Goal: Task Accomplishment & Management: Manage account settings

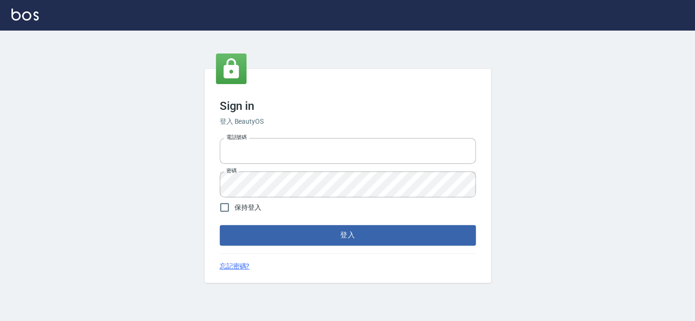
type input "27151227"
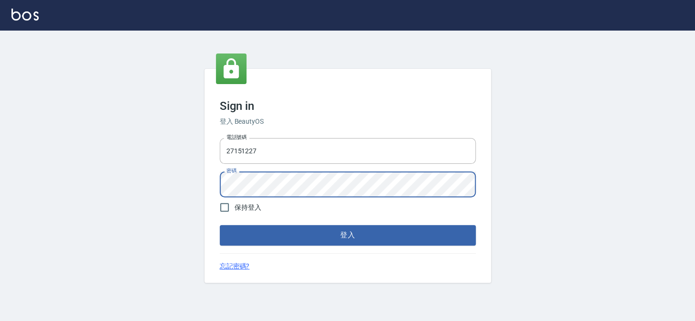
click at [220, 225] on button "登入" at bounding box center [348, 235] width 256 height 20
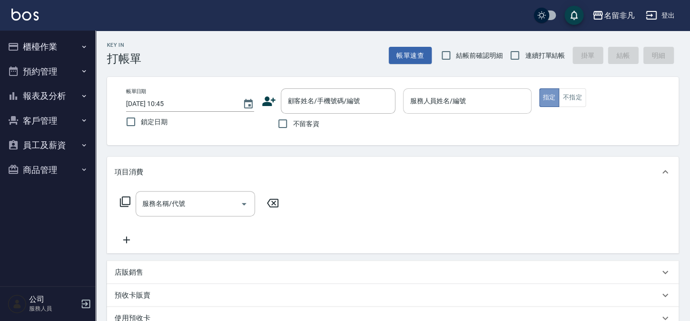
drag, startPoint x: 549, startPoint y: 97, endPoint x: 467, endPoint y: 95, distance: 81.3
click at [547, 97] on button "指定" at bounding box center [549, 97] width 21 height 19
click at [467, 95] on input "服務人員姓名/編號" at bounding box center [467, 101] width 119 height 17
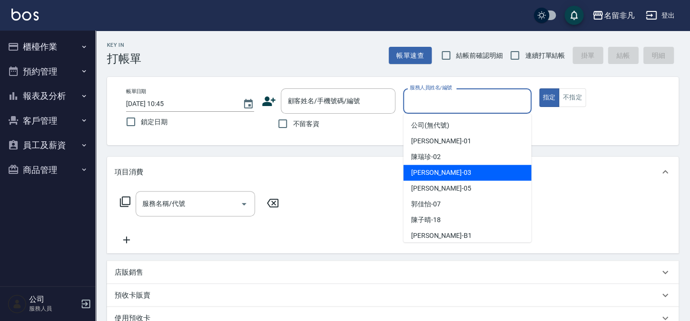
drag, startPoint x: 465, startPoint y: 171, endPoint x: 366, endPoint y: 125, distance: 109.0
click at [465, 170] on div "Tina -03" at bounding box center [468, 173] width 128 height 16
type input "Tina-03"
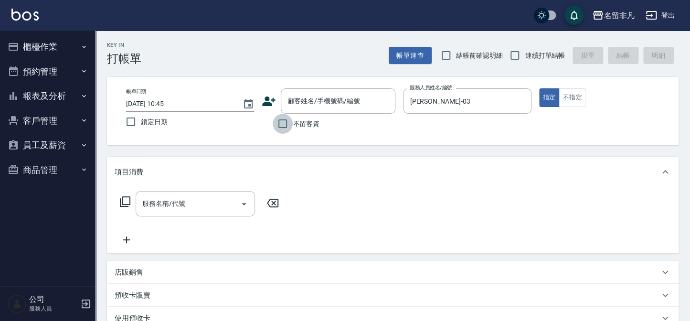
click at [282, 121] on input "不留客資" at bounding box center [283, 124] width 20 height 20
checkbox input "true"
click at [125, 199] on icon at bounding box center [124, 201] width 11 height 11
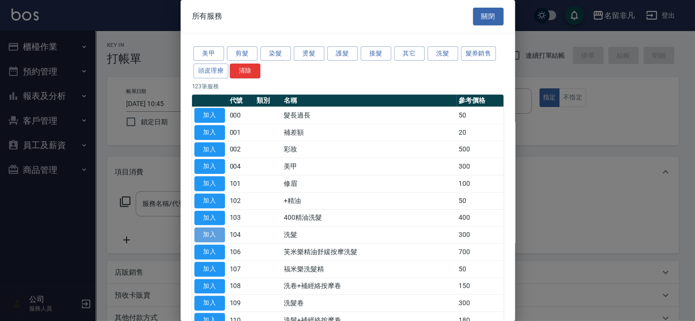
click at [204, 232] on button "加入" at bounding box center [209, 234] width 31 height 15
type input "洗髮(104)"
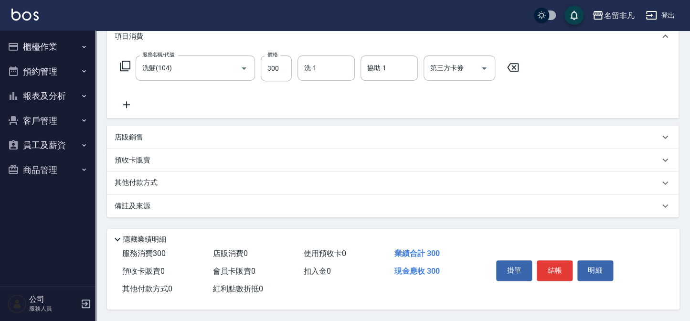
scroll to position [138, 0]
click at [550, 268] on button "結帳" at bounding box center [555, 270] width 36 height 20
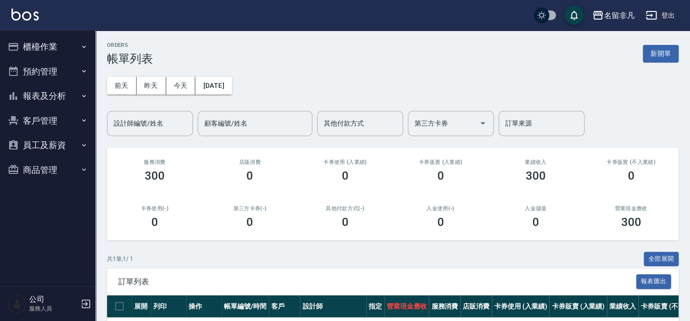
scroll to position [63, 0]
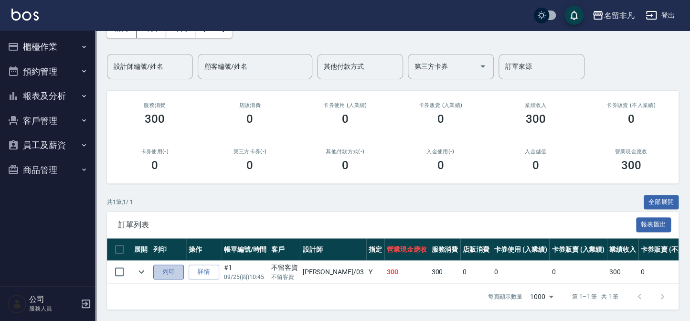
click at [164, 265] on button "列印" at bounding box center [168, 272] width 31 height 15
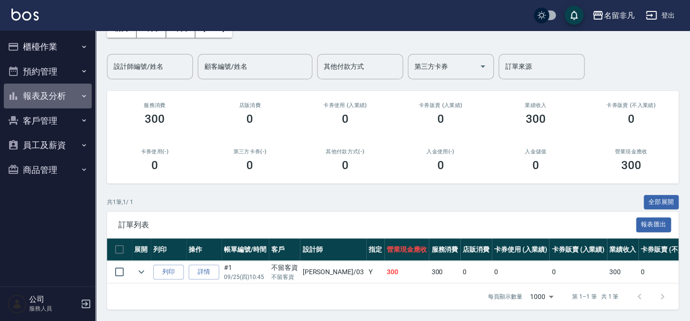
click at [37, 93] on button "報表及分析" at bounding box center [48, 96] width 88 height 25
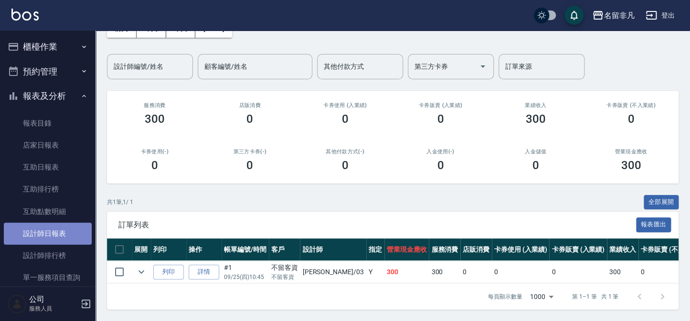
click at [57, 234] on link "設計師日報表" at bounding box center [48, 234] width 88 height 22
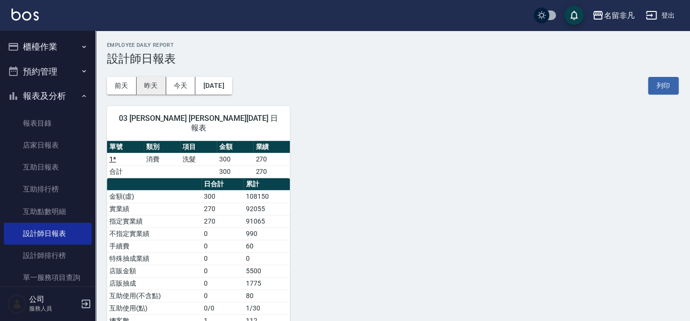
click at [151, 82] on button "昨天" at bounding box center [152, 86] width 30 height 18
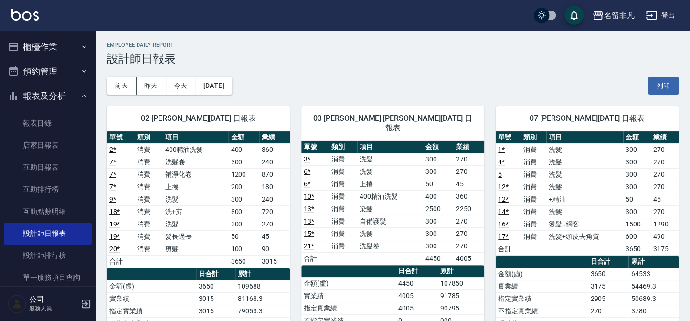
click at [46, 46] on button "櫃檯作業" at bounding box center [48, 46] width 88 height 25
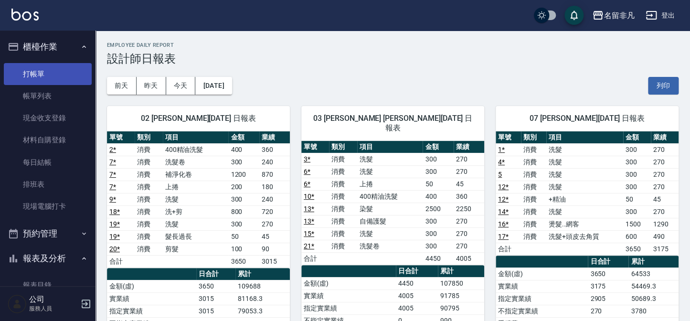
click at [46, 68] on link "打帳單" at bounding box center [48, 74] width 88 height 22
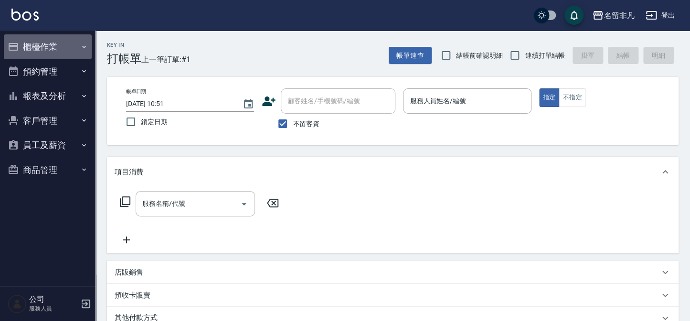
click at [67, 54] on button "櫃檯作業" at bounding box center [48, 46] width 88 height 25
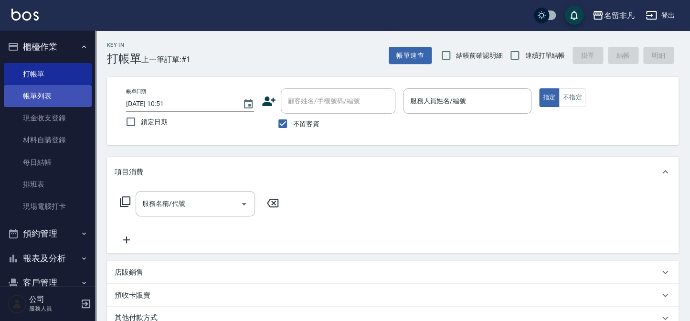
click at [58, 101] on link "帳單列表" at bounding box center [48, 96] width 88 height 22
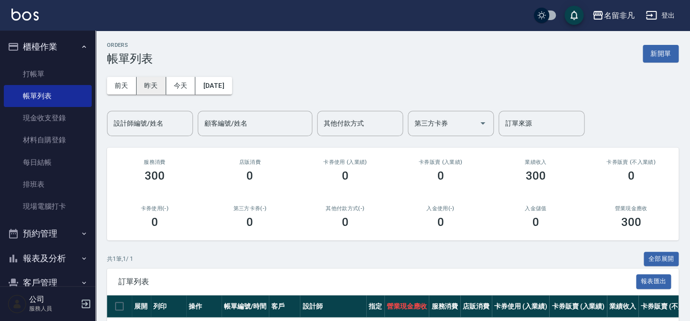
click at [144, 83] on button "昨天" at bounding box center [152, 86] width 30 height 18
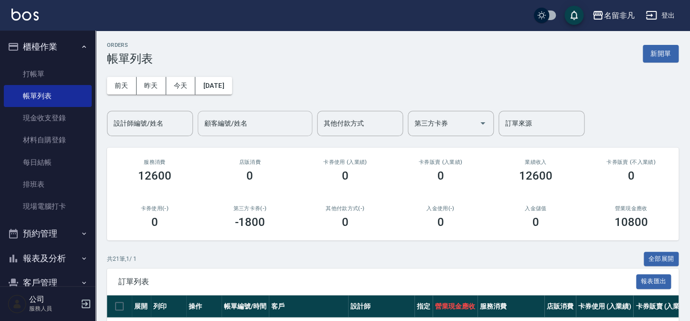
click at [234, 130] on input "顧客編號/姓名" at bounding box center [255, 123] width 106 height 17
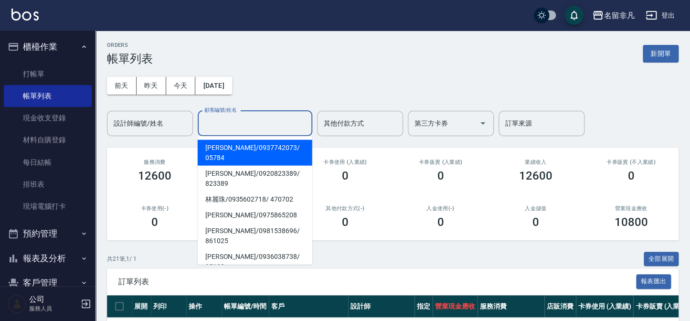
click at [234, 130] on input "顧客編號/姓名" at bounding box center [255, 123] width 106 height 17
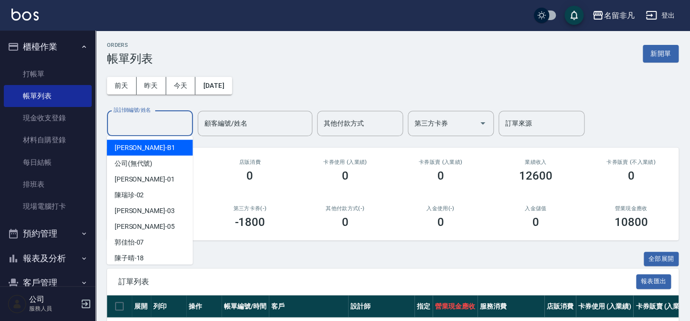
click at [153, 118] on div "設計師編號/姓名 設計師編號/姓名" at bounding box center [150, 123] width 86 height 25
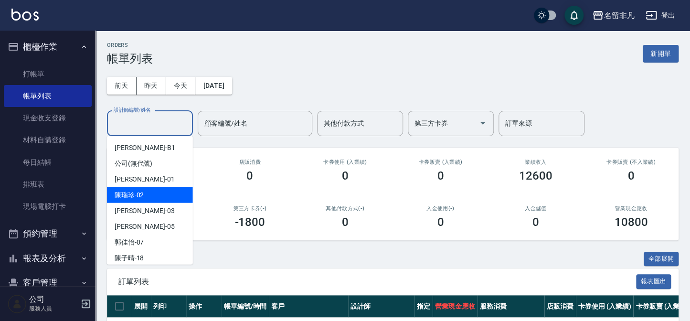
click at [152, 194] on div "陳瑞珍 -02" at bounding box center [150, 195] width 86 height 16
type input "陳瑞珍-02"
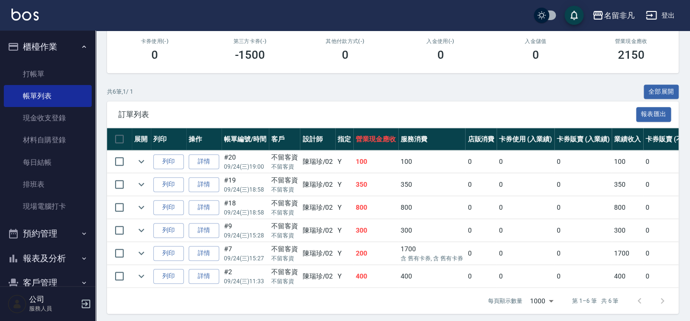
scroll to position [173, 0]
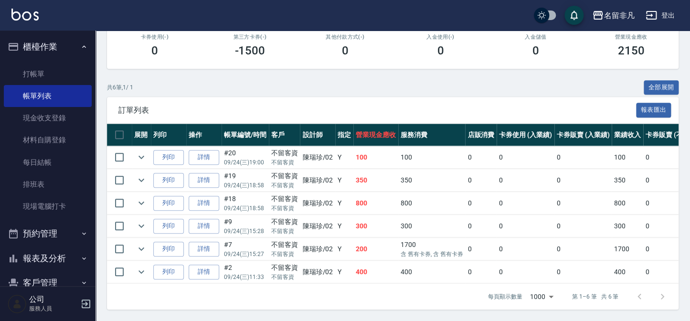
click at [225, 274] on p "09/24 (三) 11:33" at bounding box center [245, 277] width 43 height 9
click at [208, 268] on link "詳情" at bounding box center [204, 272] width 31 height 15
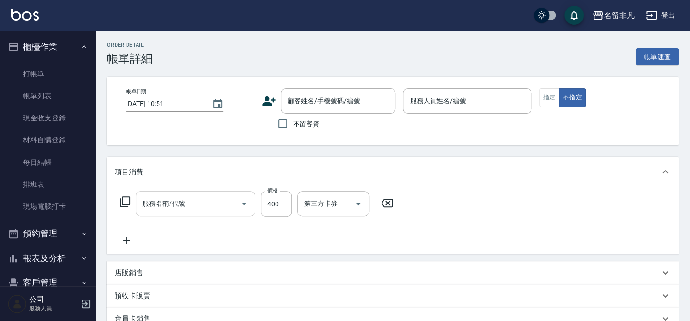
type input "2025/09/24 11:33"
checkbox input "true"
type input "陳瑞珍-02"
type input "400精油洗髮(103)"
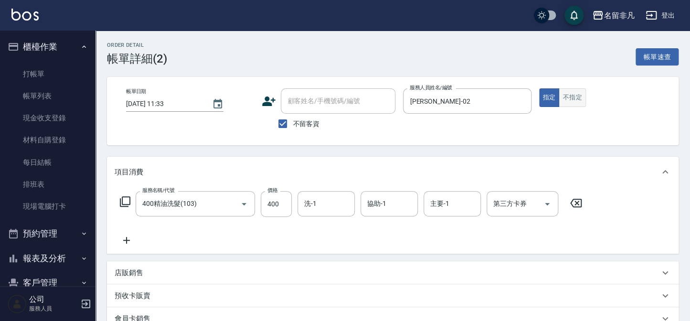
click at [571, 101] on button "不指定" at bounding box center [572, 97] width 27 height 19
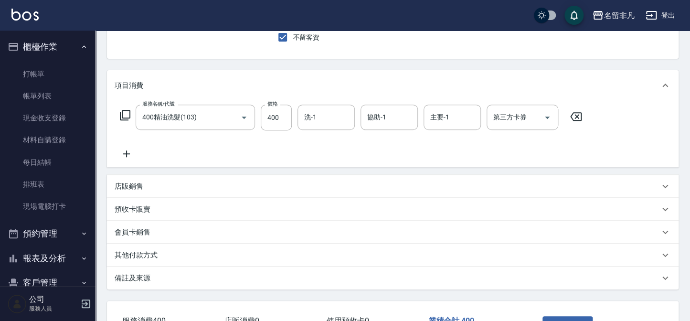
scroll to position [156, 0]
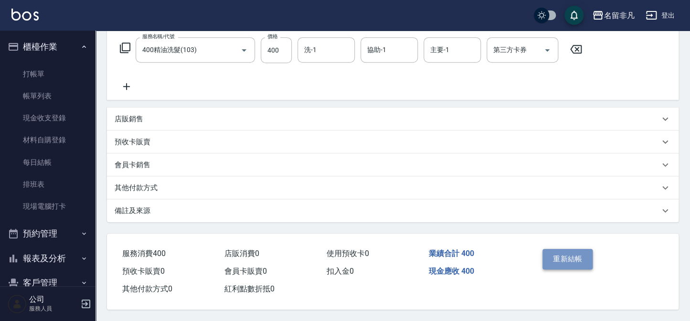
click at [545, 252] on button "重新結帳" at bounding box center [568, 259] width 51 height 20
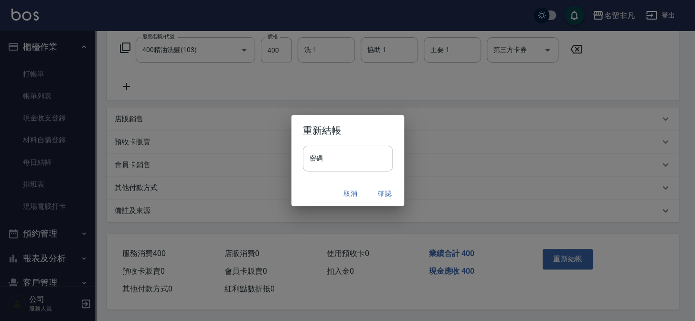
click at [350, 164] on input "密碼" at bounding box center [348, 159] width 90 height 26
type input "*"
click at [376, 66] on div "重新結帳 密碼 密碼 取消 確認" at bounding box center [347, 160] width 695 height 321
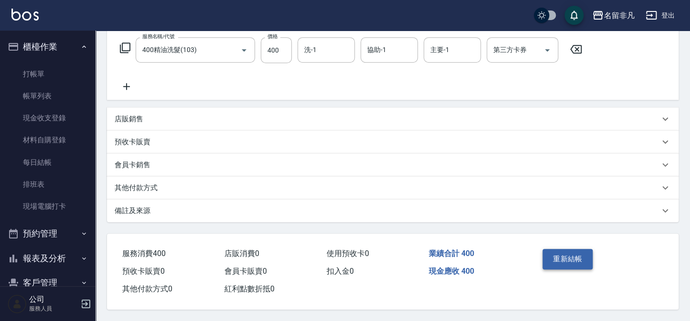
click at [573, 257] on button "重新結帳" at bounding box center [568, 259] width 51 height 20
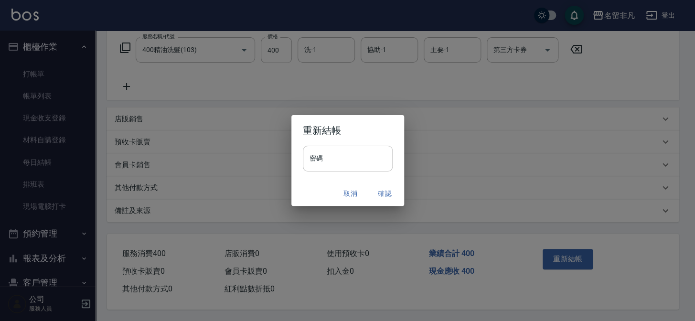
drag, startPoint x: 343, startPoint y: 165, endPoint x: 358, endPoint y: 165, distance: 15.3
click at [343, 165] on input "密碼" at bounding box center [348, 159] width 90 height 26
type input "*"
click at [317, 157] on input "密碼" at bounding box center [348, 159] width 90 height 26
type input "****"
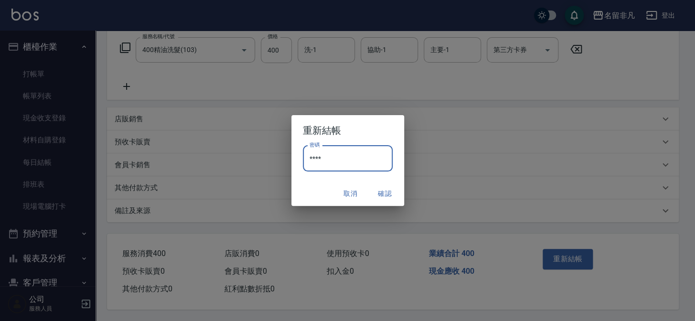
click at [389, 190] on button "確認" at bounding box center [385, 194] width 31 height 18
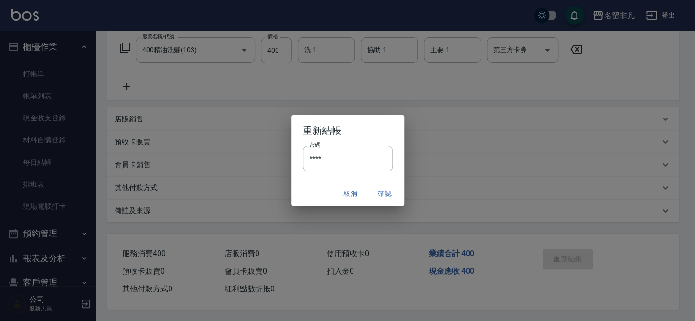
click at [378, 195] on div "Order detail 帳單詳細 (2) 帳單速查 帳單日期 2025/09/24 11:33 顧客姓名/手機號碼/編號 顧客姓名/手機號碼/編號 不留客資…" at bounding box center [345, 83] width 690 height 475
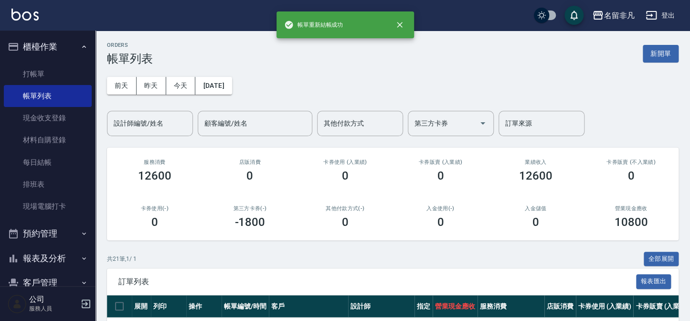
click at [282, 59] on div "ORDERS 帳單列表 新開單" at bounding box center [393, 53] width 572 height 23
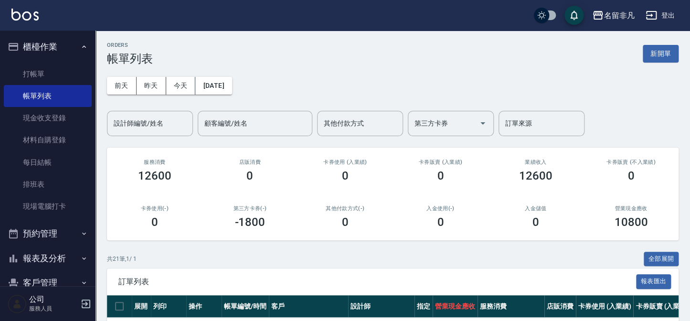
click at [277, 85] on div "前天 昨天 今天 2025/09/24 設計師編號/姓名 設計師編號/姓名 顧客編號/姓名 顧客編號/姓名 其他付款方式 其他付款方式 第三方卡券 第三方卡券…" at bounding box center [393, 100] width 572 height 71
click at [32, 43] on button "櫃檯作業" at bounding box center [48, 46] width 88 height 25
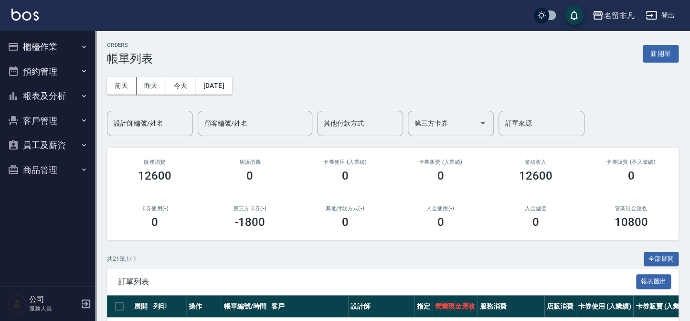
click at [75, 104] on button "報表及分析" at bounding box center [48, 96] width 88 height 25
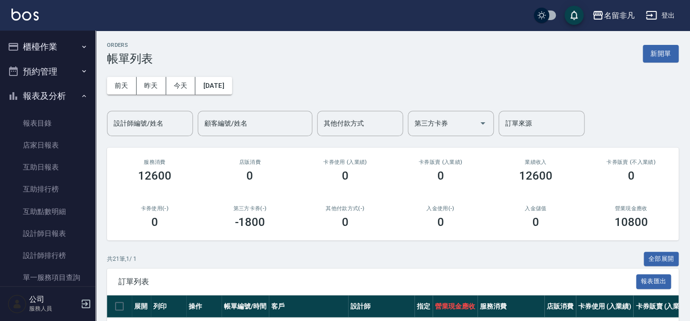
click at [268, 43] on div "ORDERS 帳單列表 新開單" at bounding box center [393, 53] width 572 height 23
click at [35, 257] on link "設計師排行榜" at bounding box center [48, 256] width 88 height 22
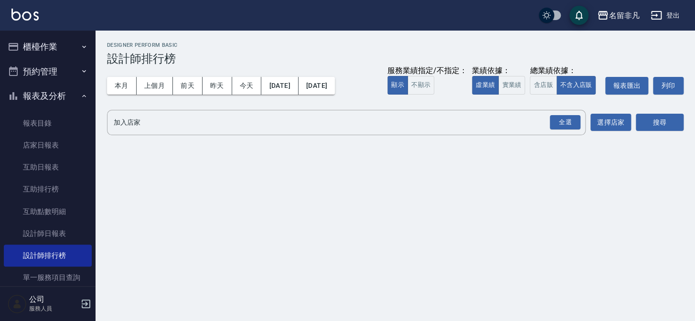
click at [275, 54] on h3 "設計師排行榜" at bounding box center [395, 58] width 577 height 13
click at [55, 239] on link "設計師日報表" at bounding box center [48, 234] width 88 height 22
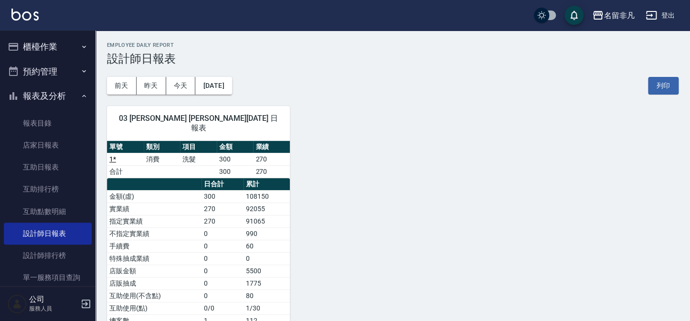
click at [346, 122] on div "03 Tina 吳春鈺 09/25/2025 日報表 單號 類別 項目 金額 業績 1 * 消費 洗髮 300 270 合計 300 270 日合計 累計 金…" at bounding box center [387, 248] width 583 height 306
click at [59, 98] on button "報表及分析" at bounding box center [48, 96] width 88 height 25
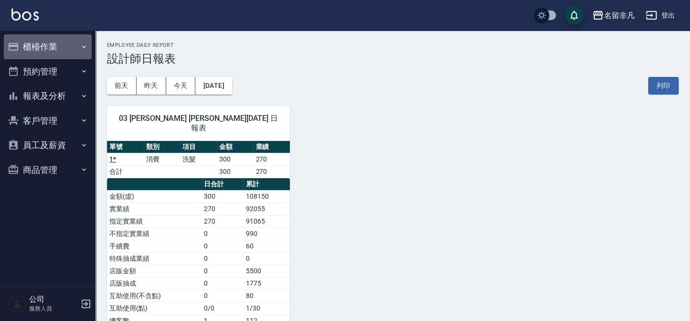
click at [30, 45] on button "櫃檯作業" at bounding box center [48, 46] width 88 height 25
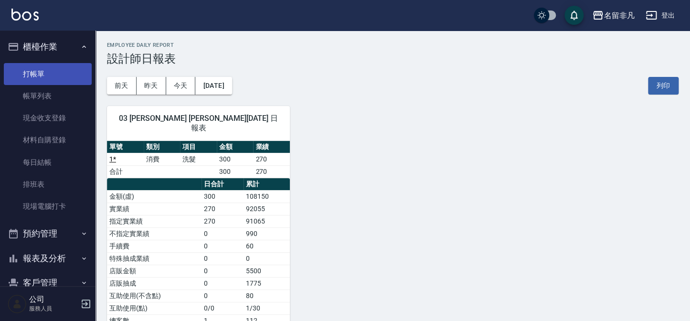
click at [49, 75] on link "打帳單" at bounding box center [48, 74] width 88 height 22
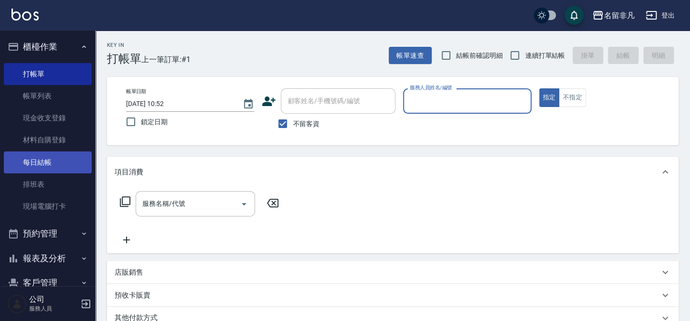
click at [59, 165] on link "每日結帳" at bounding box center [48, 162] width 88 height 22
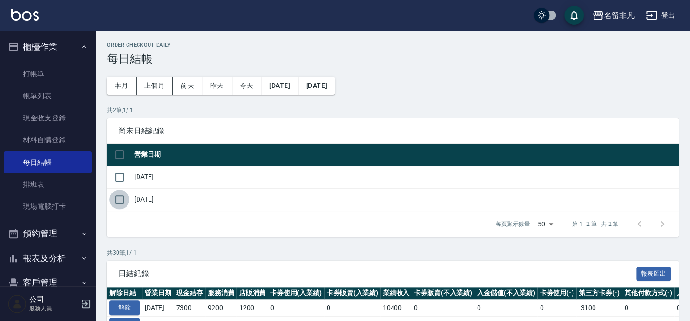
click at [119, 199] on input "checkbox" at bounding box center [119, 200] width 20 height 20
checkbox input "true"
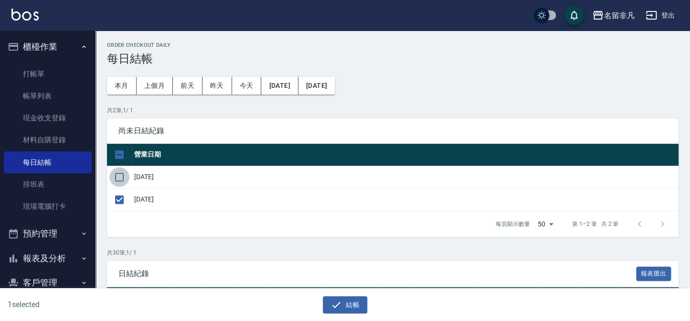
click at [119, 183] on input "checkbox" at bounding box center [119, 177] width 20 height 20
checkbox input "true"
click at [341, 313] on div "2 selected 結帳" at bounding box center [345, 305] width 690 height 33
click at [340, 309] on icon "button" at bounding box center [336, 304] width 11 height 11
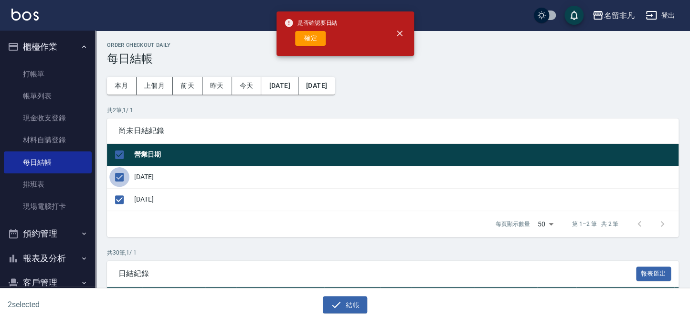
click at [124, 182] on input "checkbox" at bounding box center [119, 177] width 20 height 20
checkbox input "false"
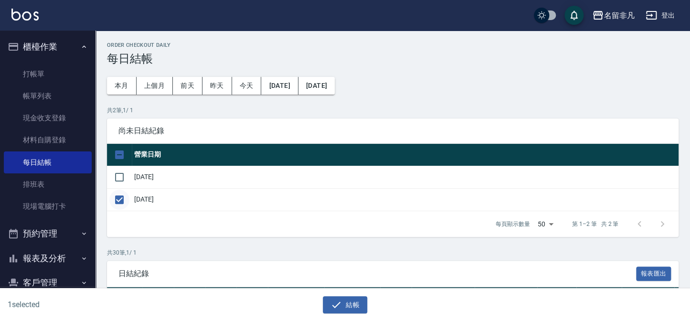
click at [119, 197] on input "checkbox" at bounding box center [119, 200] width 20 height 20
checkbox input "false"
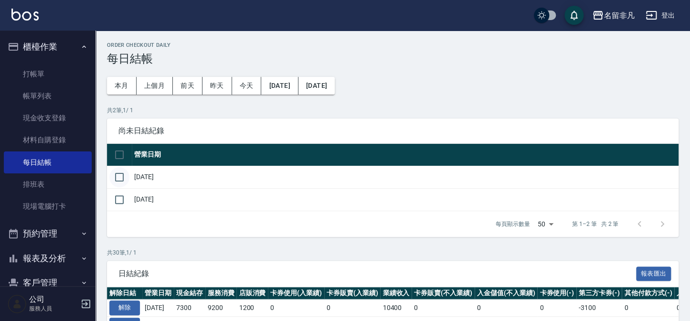
click at [124, 180] on input "checkbox" at bounding box center [119, 177] width 20 height 20
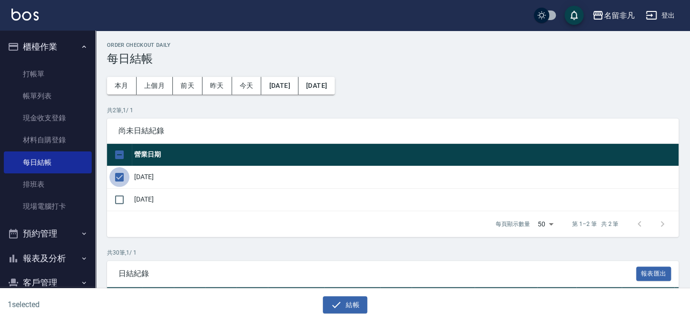
click at [125, 181] on input "checkbox" at bounding box center [119, 177] width 20 height 20
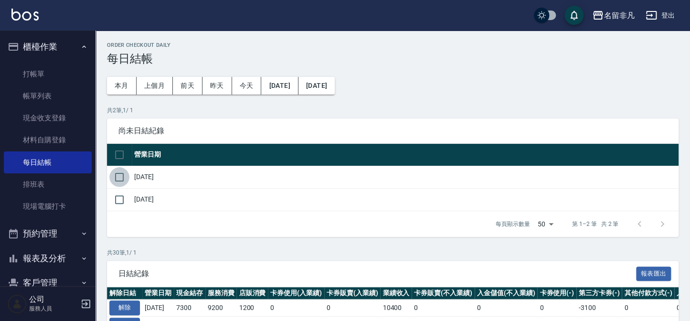
click at [121, 180] on input "checkbox" at bounding box center [119, 177] width 20 height 20
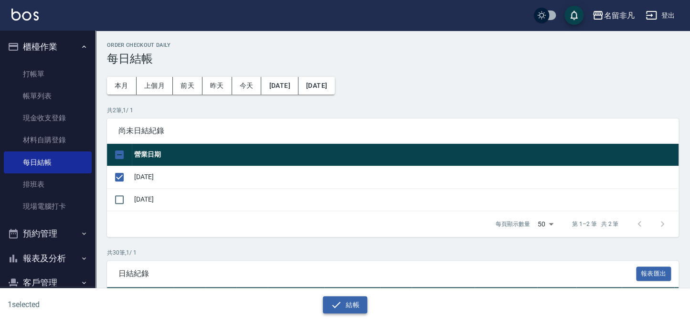
click at [344, 311] on button "結帳" at bounding box center [345, 305] width 44 height 18
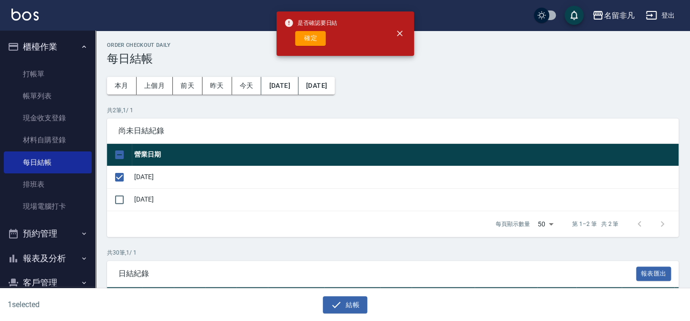
click at [300, 30] on div "是否確認要日結 確定" at bounding box center [311, 33] width 54 height 39
click at [311, 41] on button "確定" at bounding box center [310, 38] width 31 height 15
checkbox input "false"
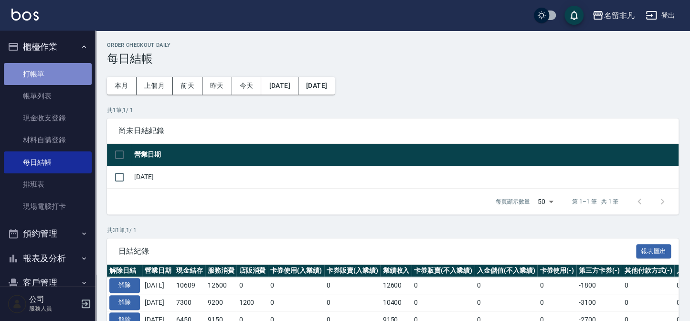
click at [60, 65] on link "打帳單" at bounding box center [48, 74] width 88 height 22
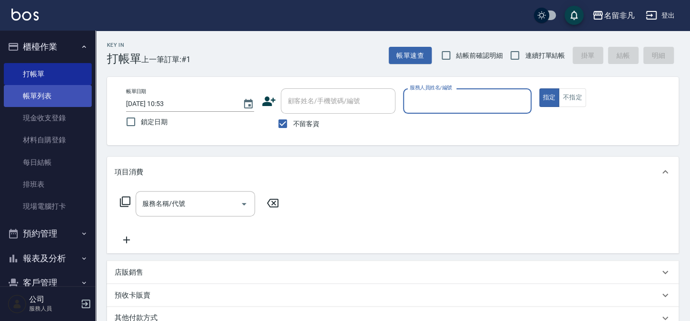
click at [52, 98] on link "帳單列表" at bounding box center [48, 96] width 88 height 22
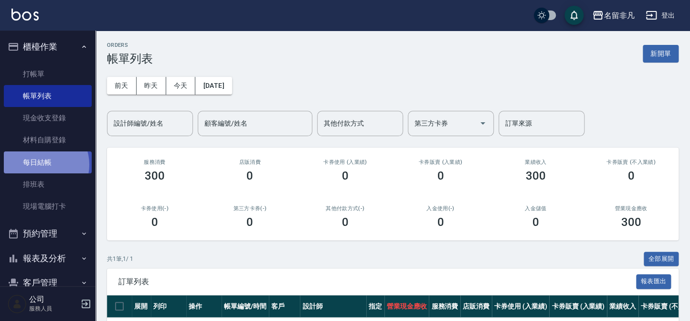
click at [42, 164] on link "每日結帳" at bounding box center [48, 162] width 88 height 22
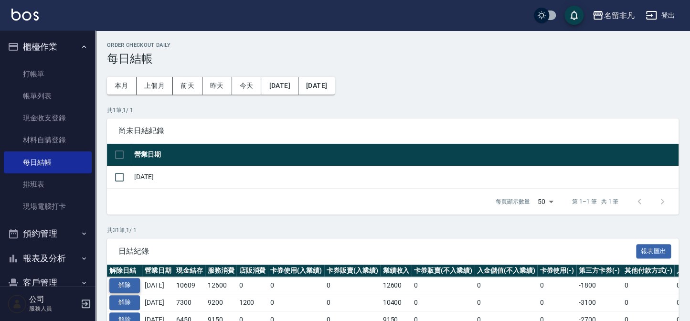
click at [127, 289] on button "解除" at bounding box center [124, 285] width 31 height 15
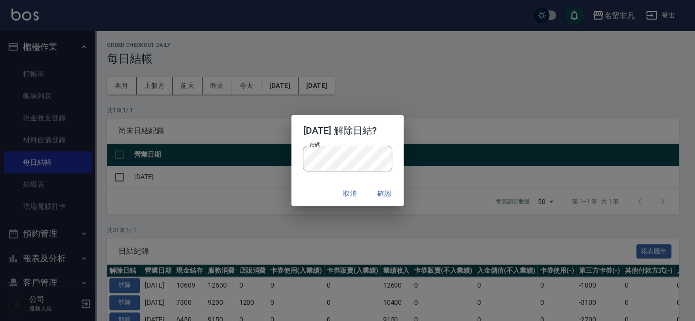
click at [430, 225] on div "2025/09/24 解除日結? 密碼 密碼 取消 確認" at bounding box center [347, 160] width 695 height 321
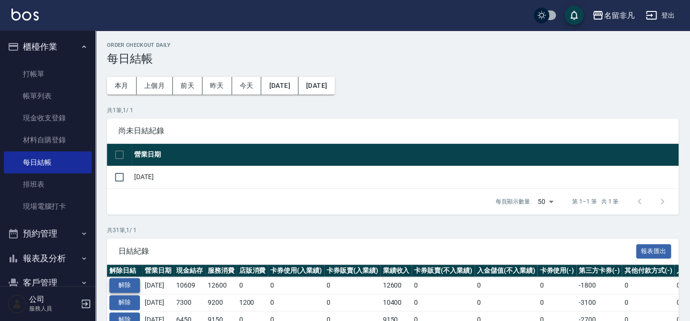
click at [123, 283] on button "解除" at bounding box center [124, 285] width 31 height 15
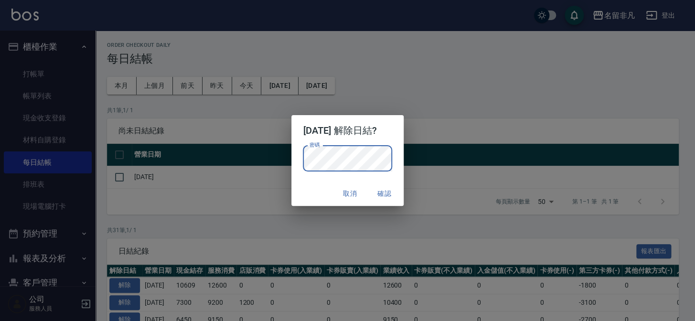
click at [317, 188] on div "取消 確認" at bounding box center [347, 193] width 112 height 25
click at [386, 191] on button "確認" at bounding box center [384, 194] width 31 height 18
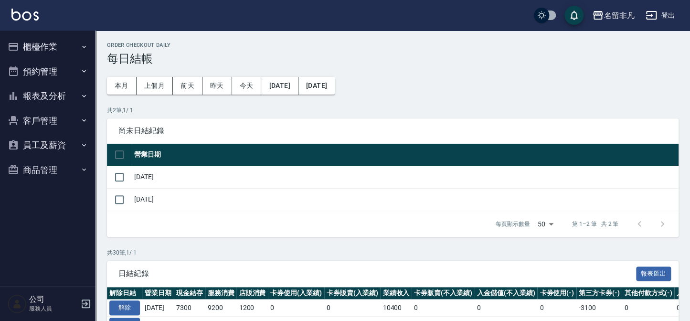
click at [38, 42] on button "櫃檯作業" at bounding box center [48, 46] width 88 height 25
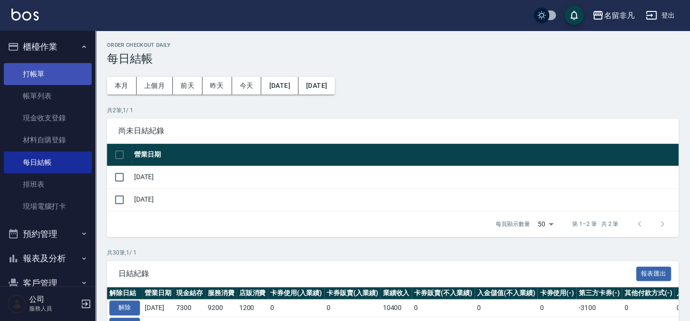
click at [74, 80] on link "打帳單" at bounding box center [48, 74] width 88 height 22
